Goal: Information Seeking & Learning: Learn about a topic

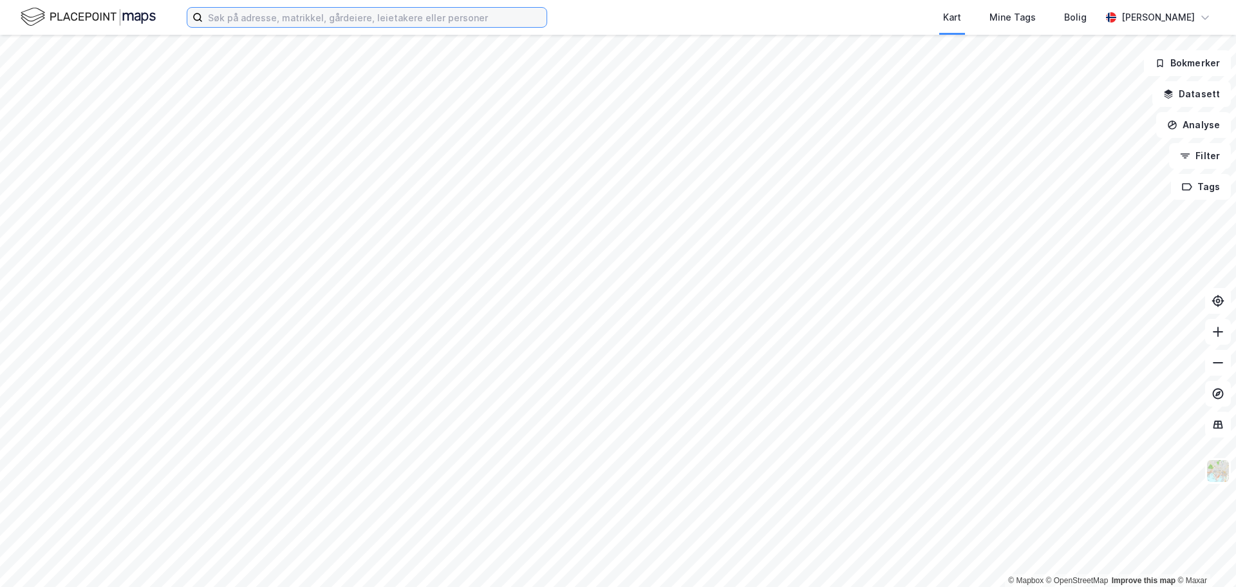
click at [230, 11] on input at bounding box center [375, 17] width 344 height 19
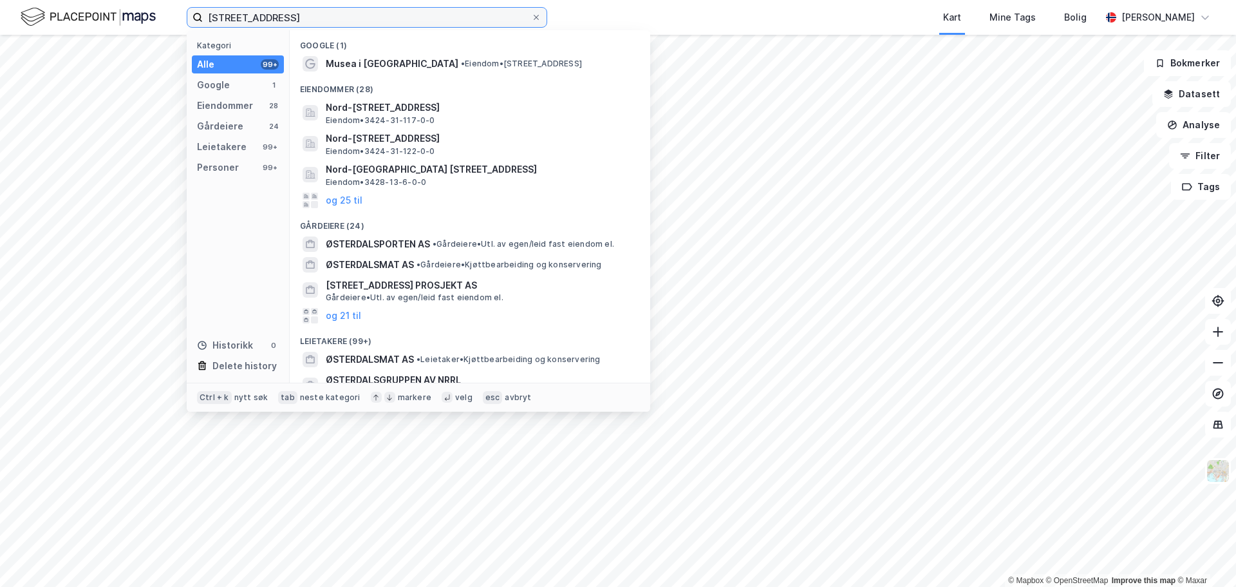
type input "[STREET_ADDRESS]"
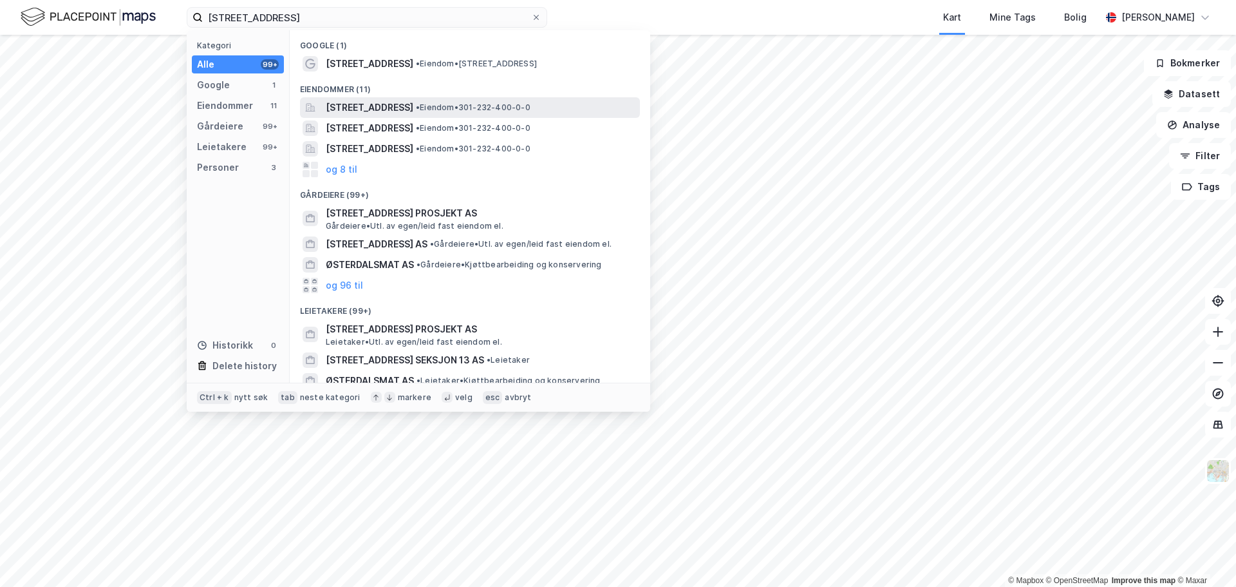
click at [413, 109] on span "[STREET_ADDRESS]" at bounding box center [370, 107] width 88 height 15
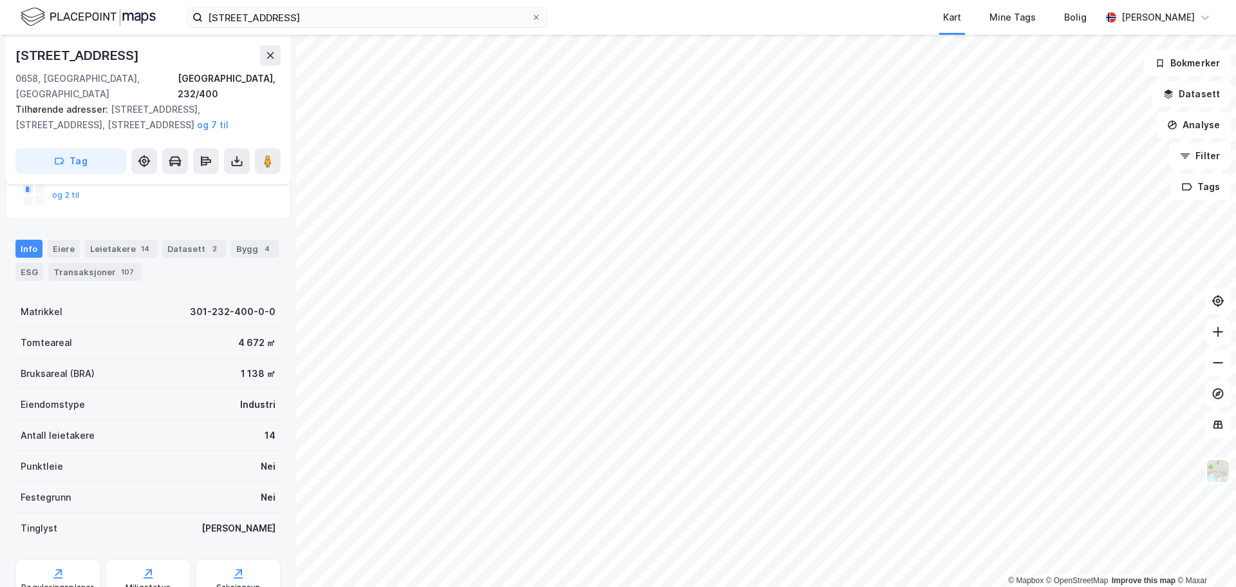
scroll to position [193, 0]
click at [181, 239] on div "Datasett 2" at bounding box center [194, 248] width 64 height 18
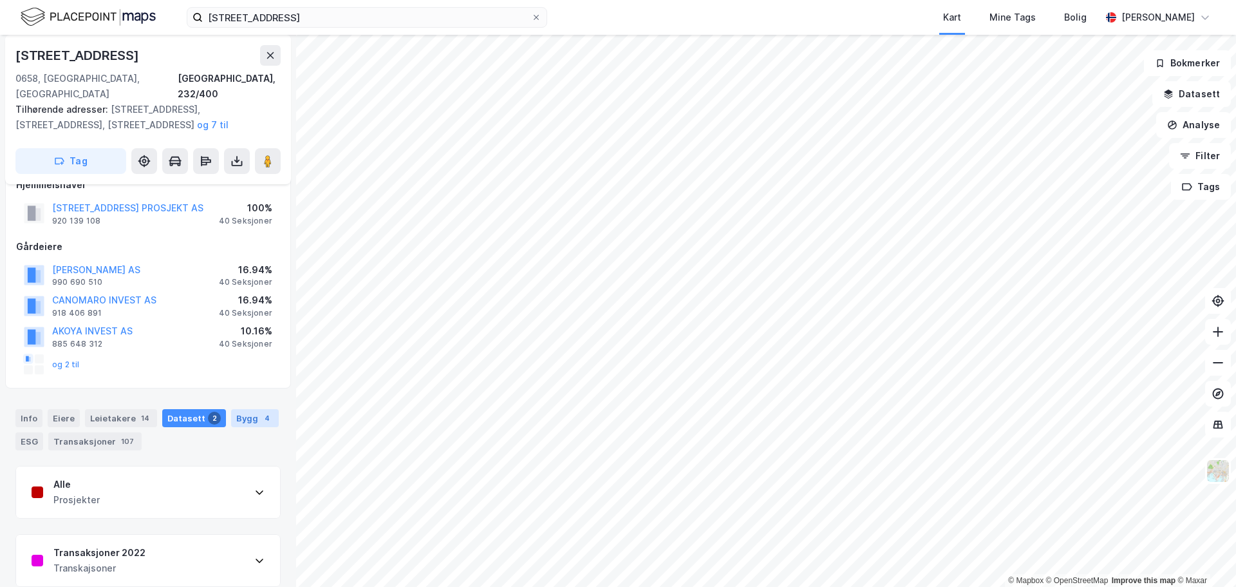
click at [247, 409] on div "Bygg 4" at bounding box center [255, 418] width 48 height 18
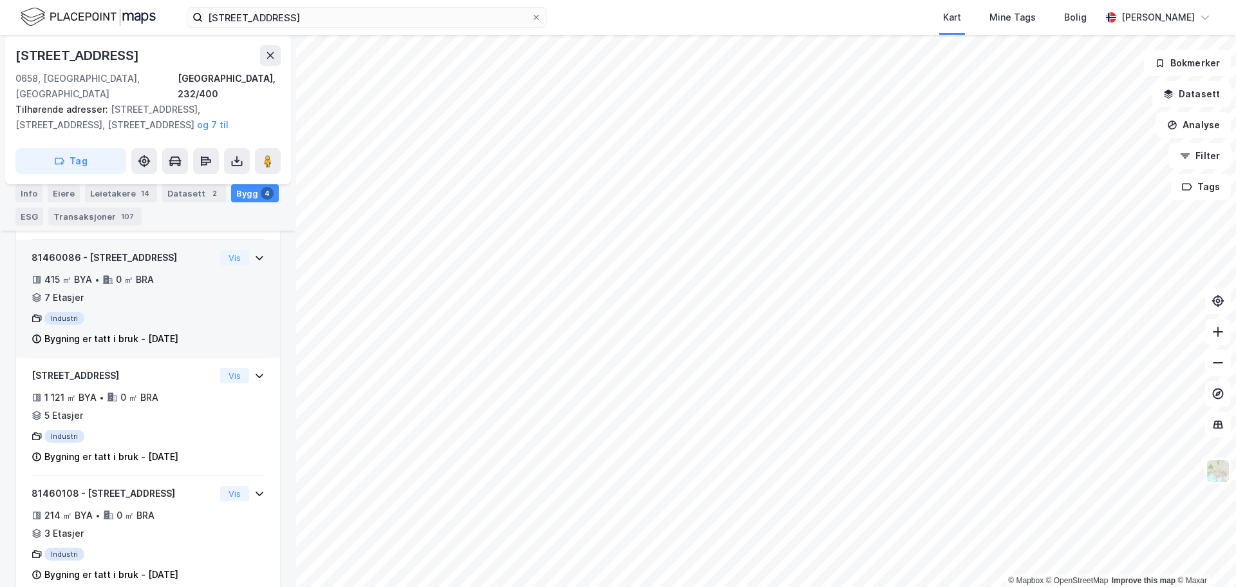
scroll to position [458, 0]
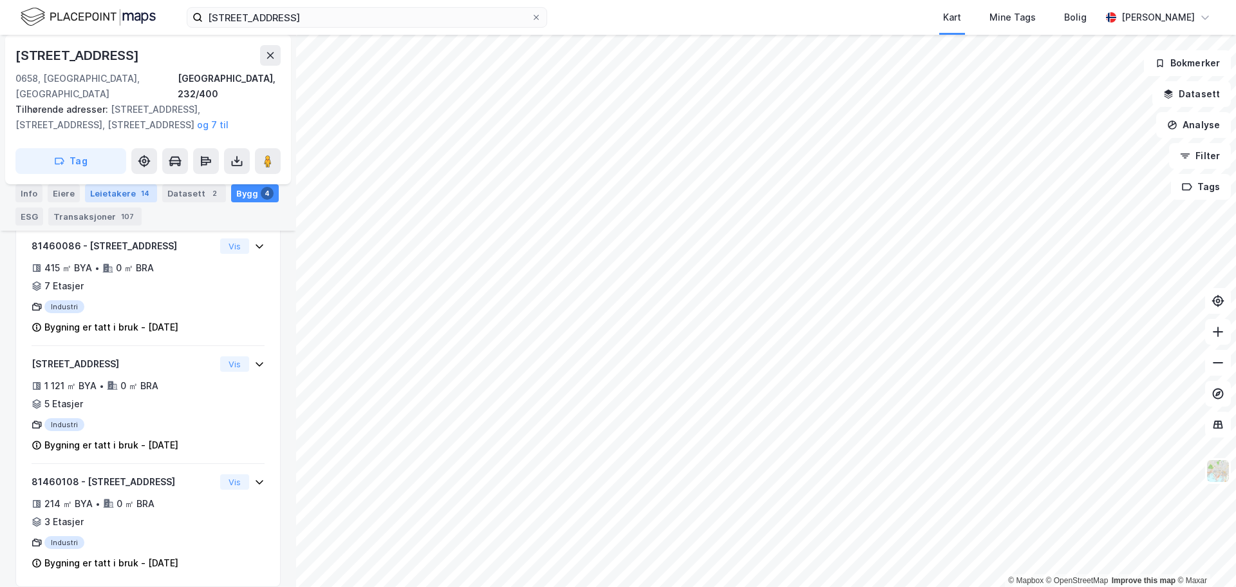
click at [102, 187] on div "Leietakere 14" at bounding box center [121, 193] width 72 height 18
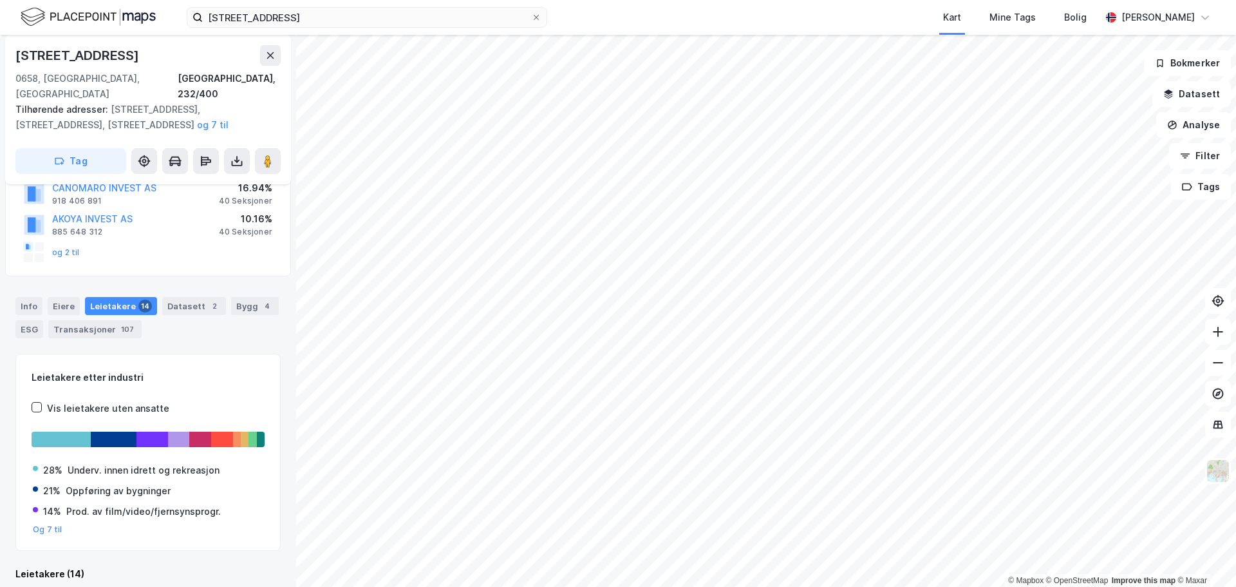
scroll to position [458, 0]
